Goal: Transaction & Acquisition: Purchase product/service

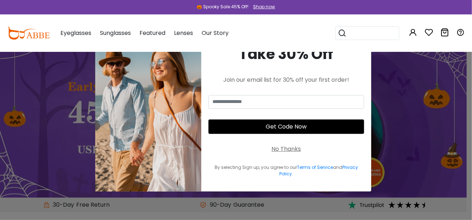
click at [289, 146] on div "No Thanks" at bounding box center [286, 148] width 29 height 9
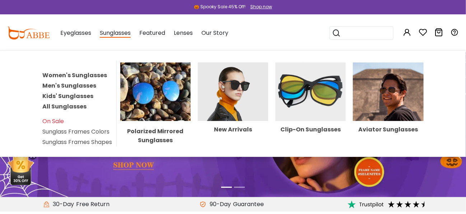
click at [116, 42] on div "Sunglasses Women's Sunglasses Men's Sunglasses Kids' Sunglasses All Sunglasses …" at bounding box center [115, 33] width 31 height 36
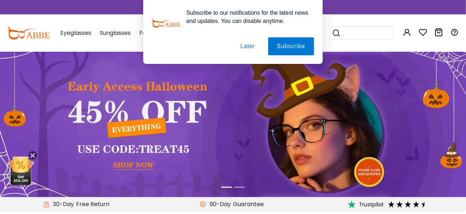
click at [113, 34] on div "Subscribe to our notifications for the latest news and updates. You can disable…" at bounding box center [233, 32] width 466 height 64
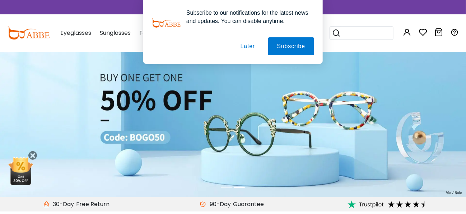
click at [260, 46] on button "Later" at bounding box center [248, 46] width 32 height 18
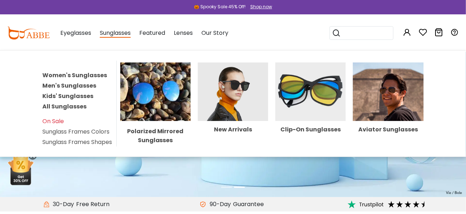
click at [120, 31] on span "Sunglasses" at bounding box center [115, 33] width 31 height 9
click at [115, 36] on span "Sunglasses" at bounding box center [115, 33] width 31 height 9
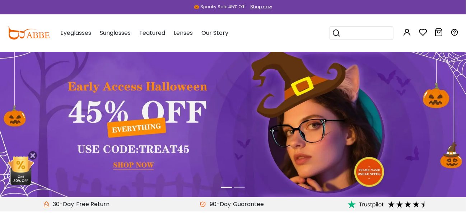
click at [115, 36] on span "Sunglasses" at bounding box center [115, 33] width 31 height 8
click at [107, 32] on span "Sunglasses" at bounding box center [115, 33] width 31 height 8
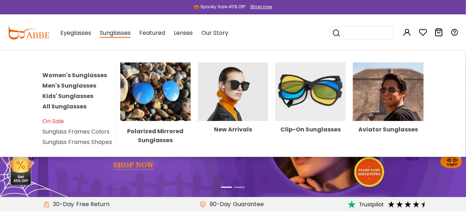
click at [62, 73] on link "Women's Sunglasses" at bounding box center [74, 75] width 65 height 8
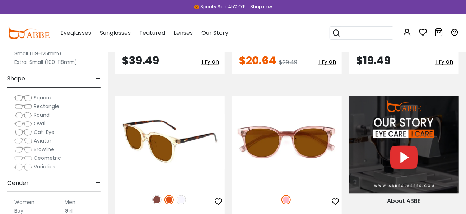
scroll to position [655, 0]
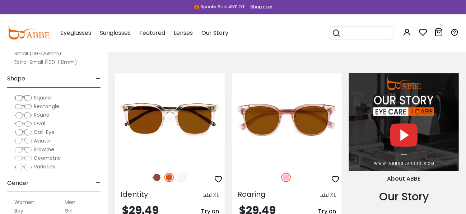
click at [45, 105] on span "Rectangle" at bounding box center [47, 106] width 26 height 7
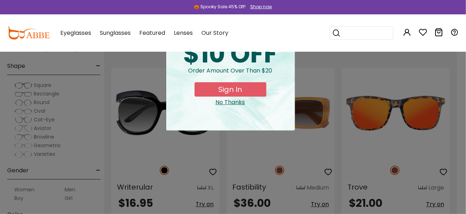
scroll to position [495, 4]
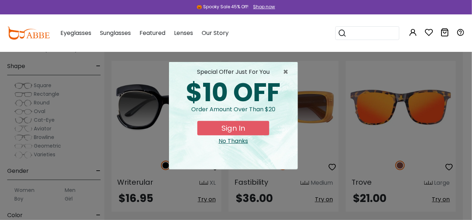
click at [232, 141] on div "No Thanks" at bounding box center [233, 141] width 117 height 9
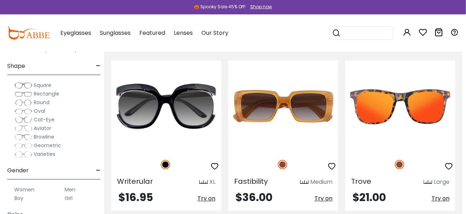
click at [48, 92] on span "Rectangle" at bounding box center [47, 93] width 26 height 7
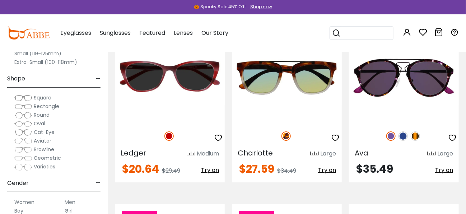
scroll to position [868, 0]
